Goal: Task Accomplishment & Management: Use online tool/utility

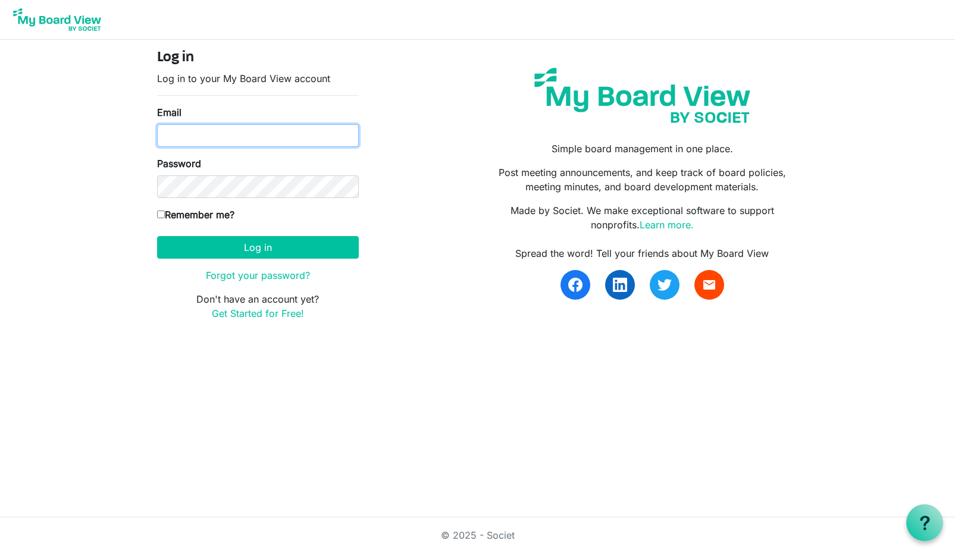
type input "luke@lukemurphy.net"
click at [216, 217] on label "Remember me?" at bounding box center [195, 215] width 77 height 14
click at [165, 217] on input "Remember me?" at bounding box center [161, 215] width 8 height 8
checkbox input "true"
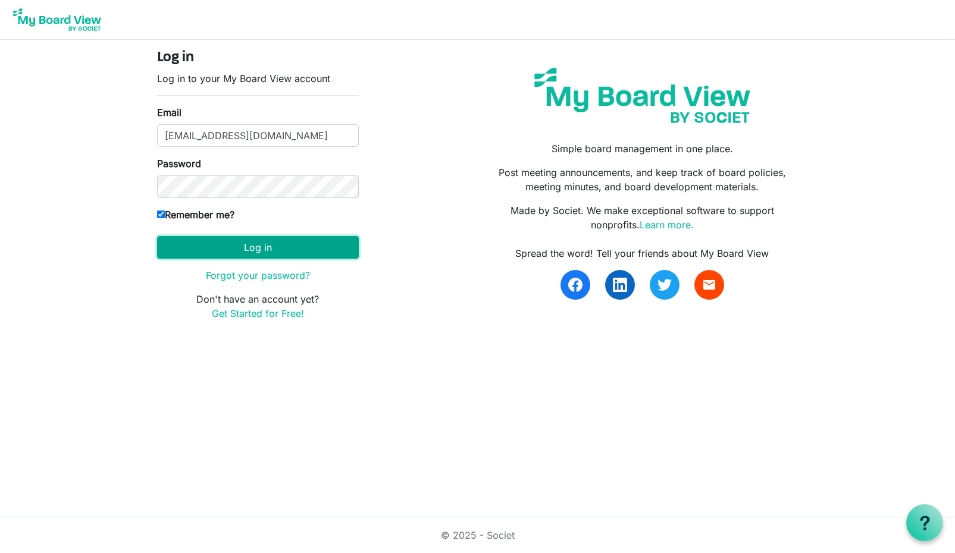
click at [232, 250] on button "Log in" at bounding box center [258, 247] width 202 height 23
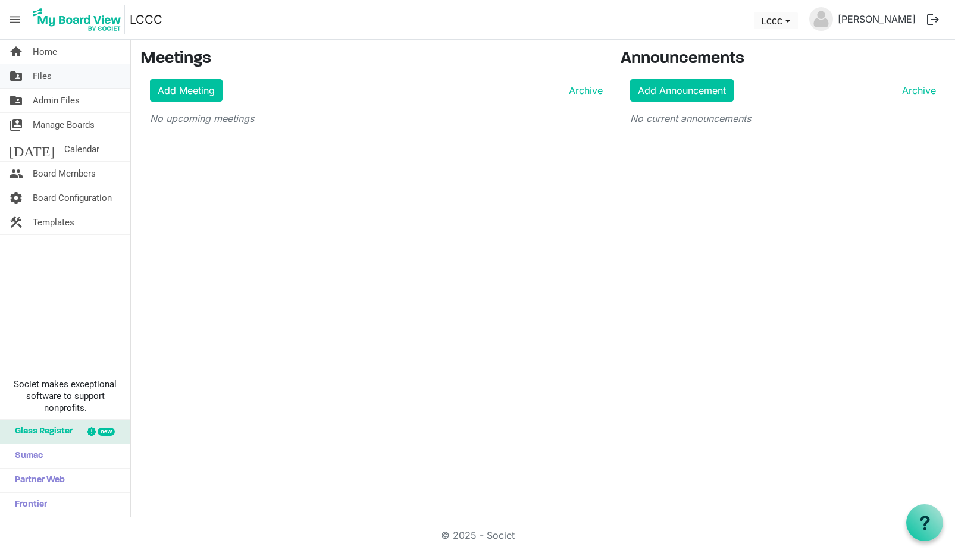
click at [59, 79] on link "folder_shared Files" at bounding box center [65, 76] width 130 height 24
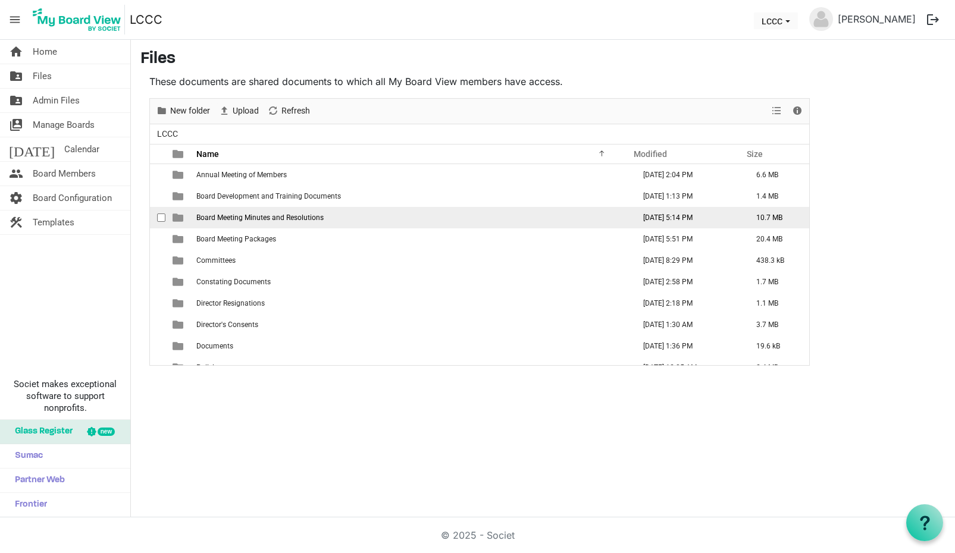
click at [259, 221] on span "Board Meeting Minutes and Resolutions" at bounding box center [259, 218] width 127 height 8
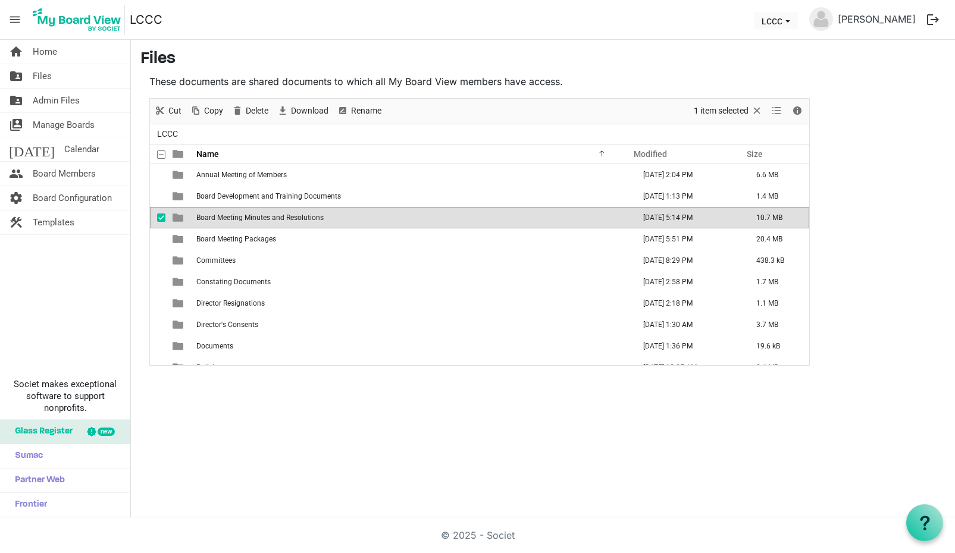
click at [259, 221] on span "Board Meeting Minutes and Resolutions" at bounding box center [259, 218] width 127 height 8
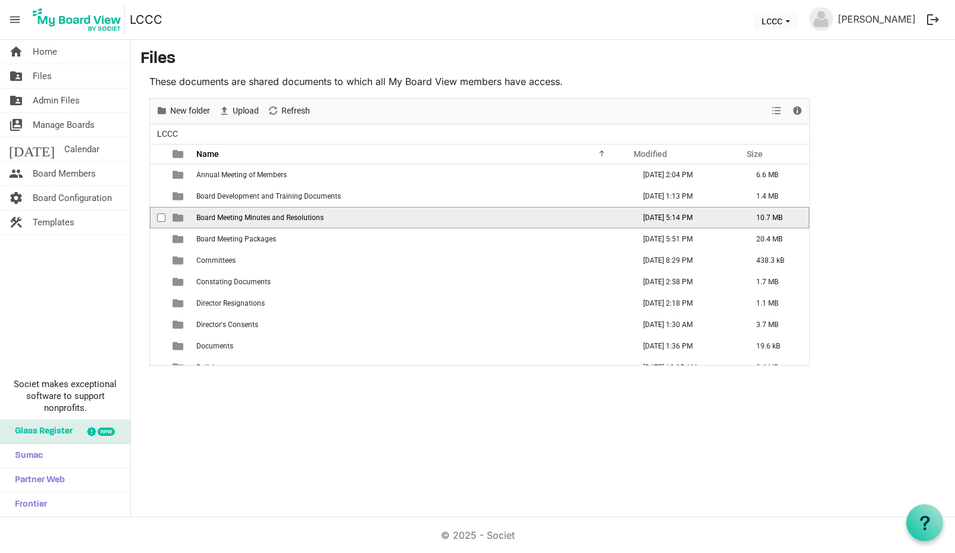
click at [259, 221] on span "Board Meeting Minutes and Resolutions" at bounding box center [259, 218] width 127 height 8
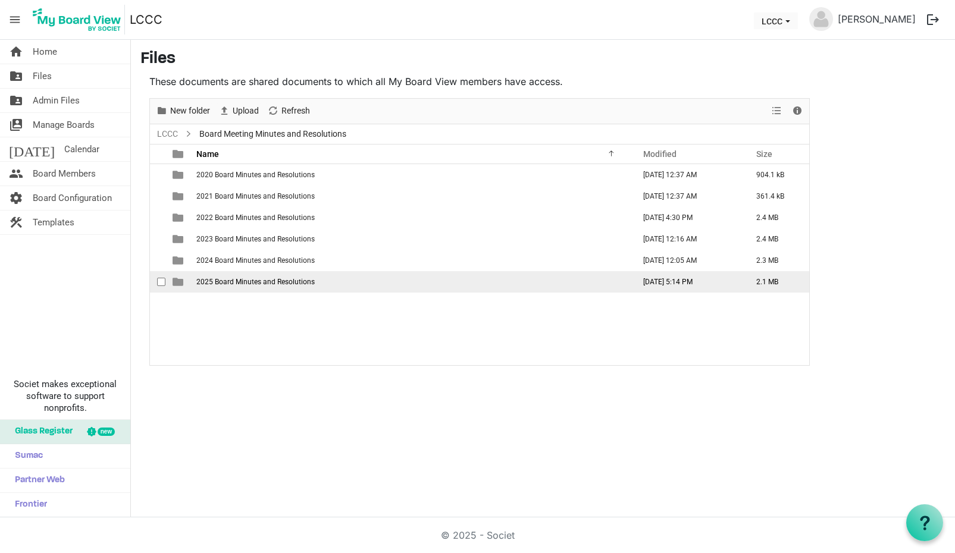
click at [259, 283] on span "2025 Board Minutes and Resolutions" at bounding box center [255, 282] width 118 height 8
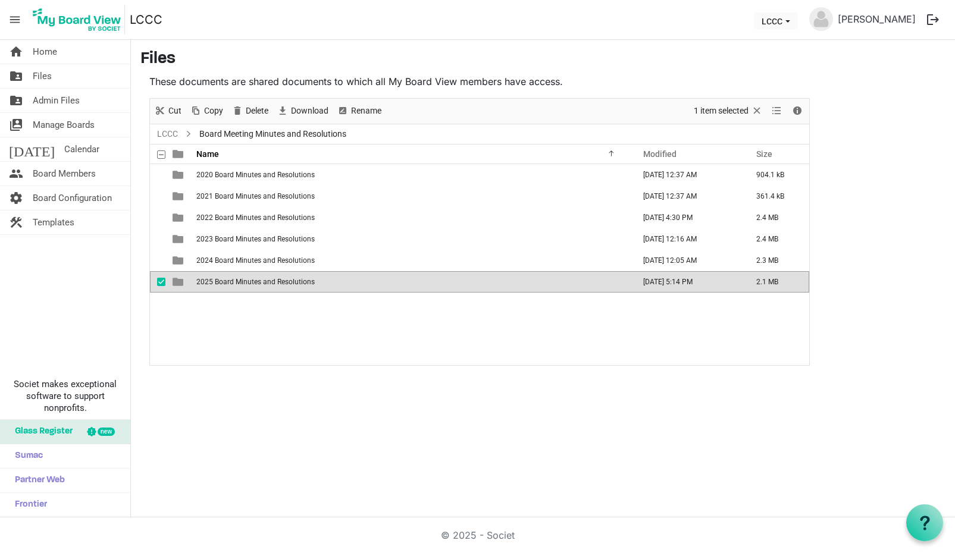
click at [259, 283] on span "2025 Board Minutes and Resolutions" at bounding box center [255, 282] width 118 height 8
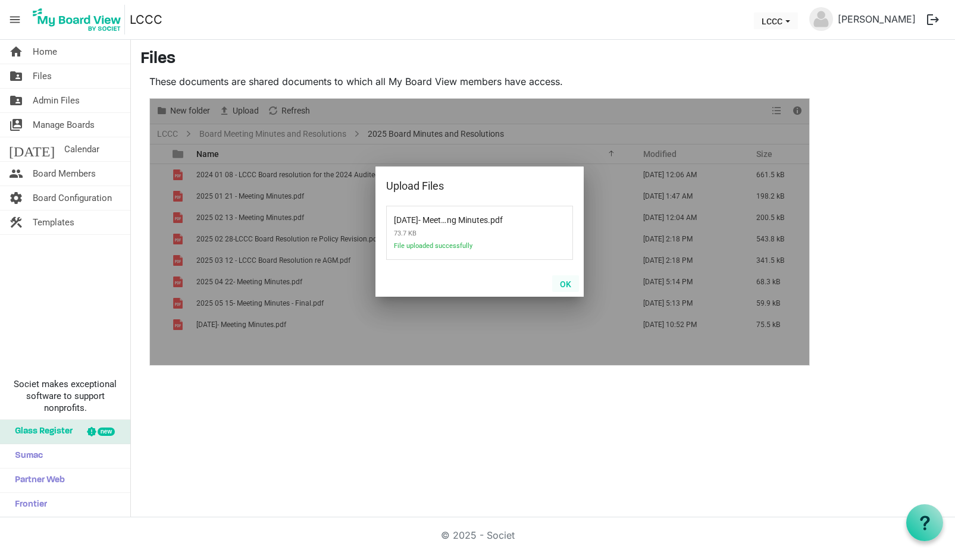
click at [566, 287] on button "OK" at bounding box center [565, 283] width 27 height 17
